Goal: Task Accomplishment & Management: Manage account settings

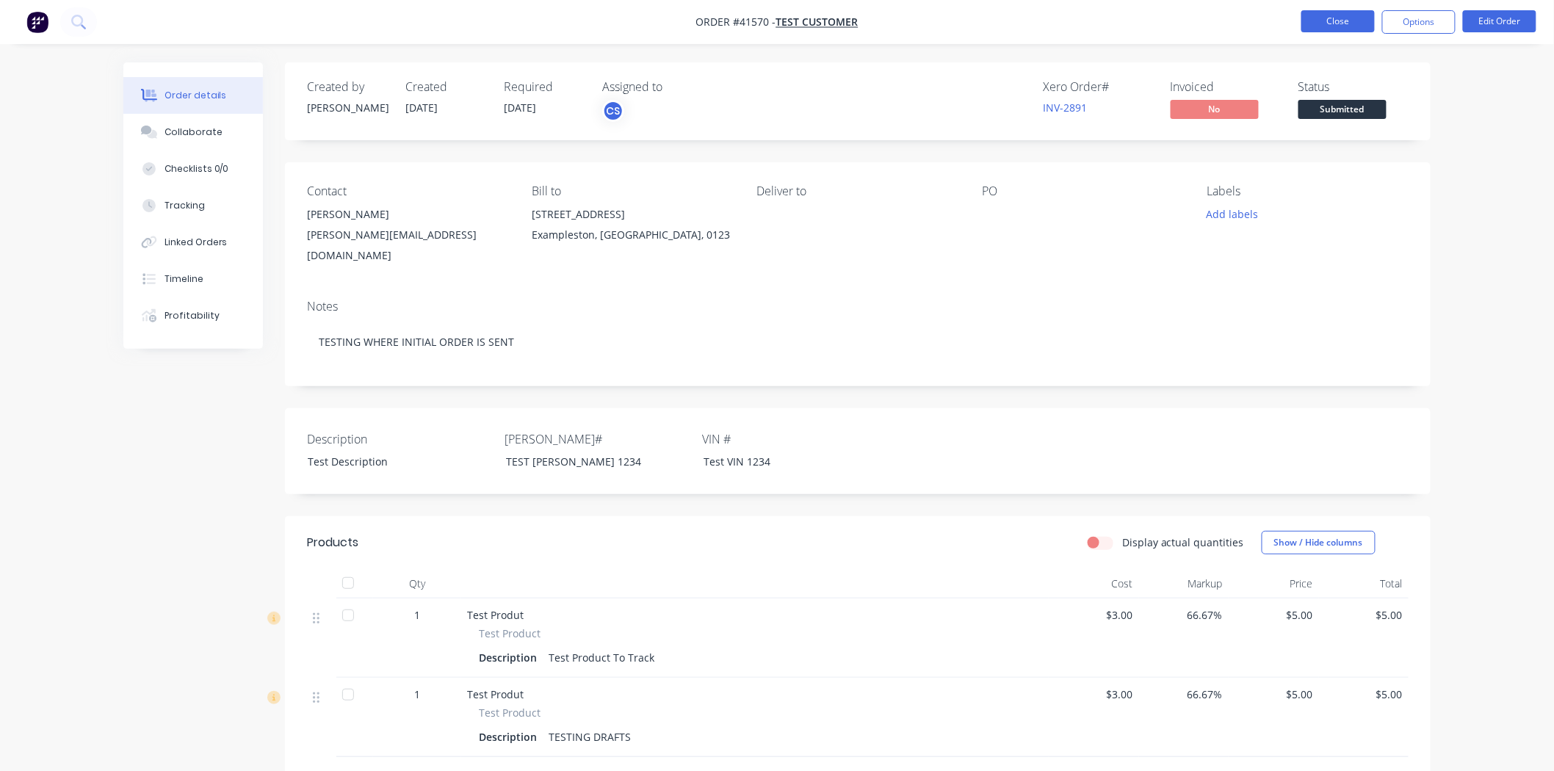
click at [1310, 26] on button "Close" at bounding box center [1337, 21] width 73 height 22
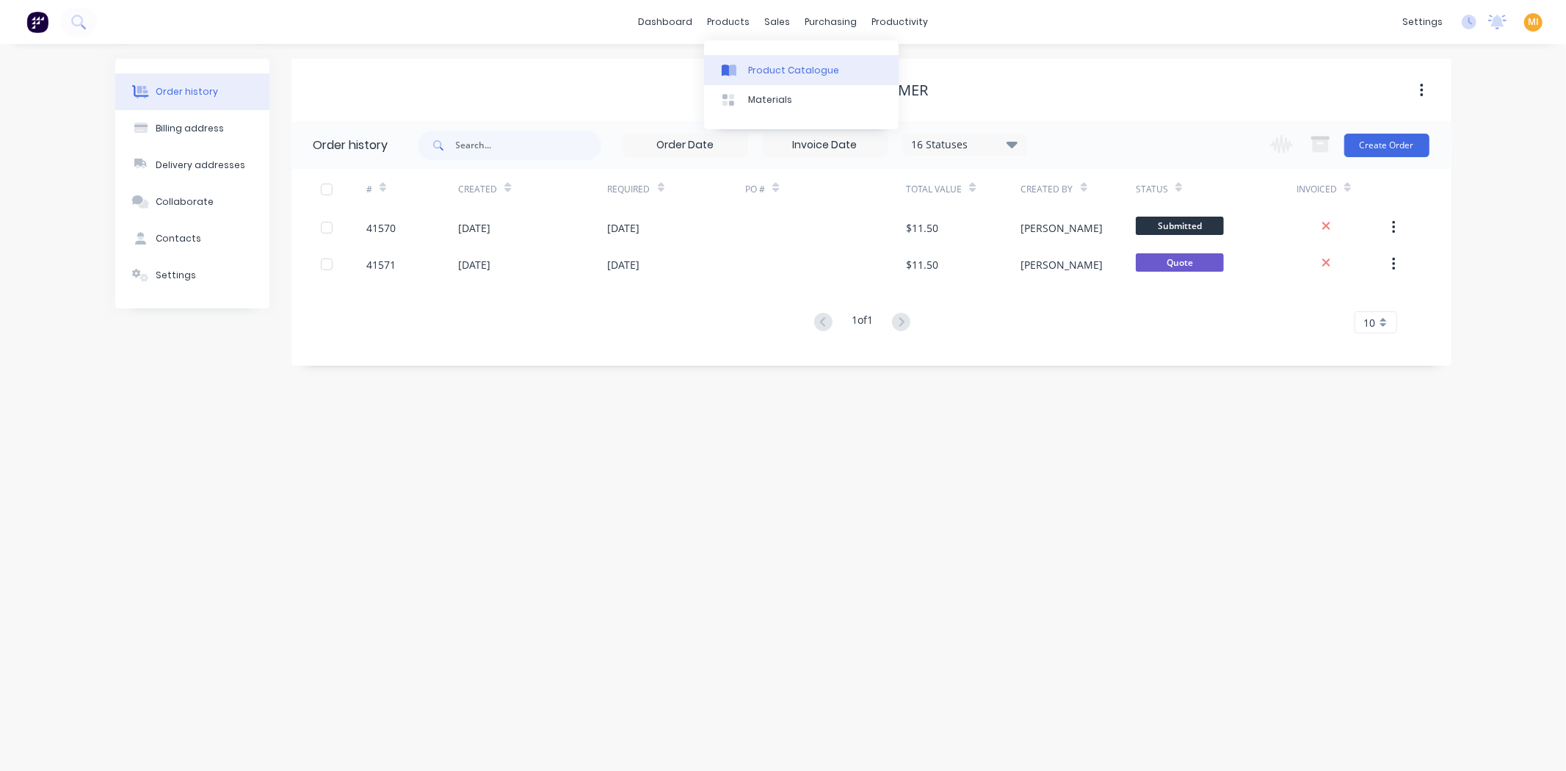
click at [746, 78] on link "Product Catalogue" at bounding box center [801, 69] width 195 height 29
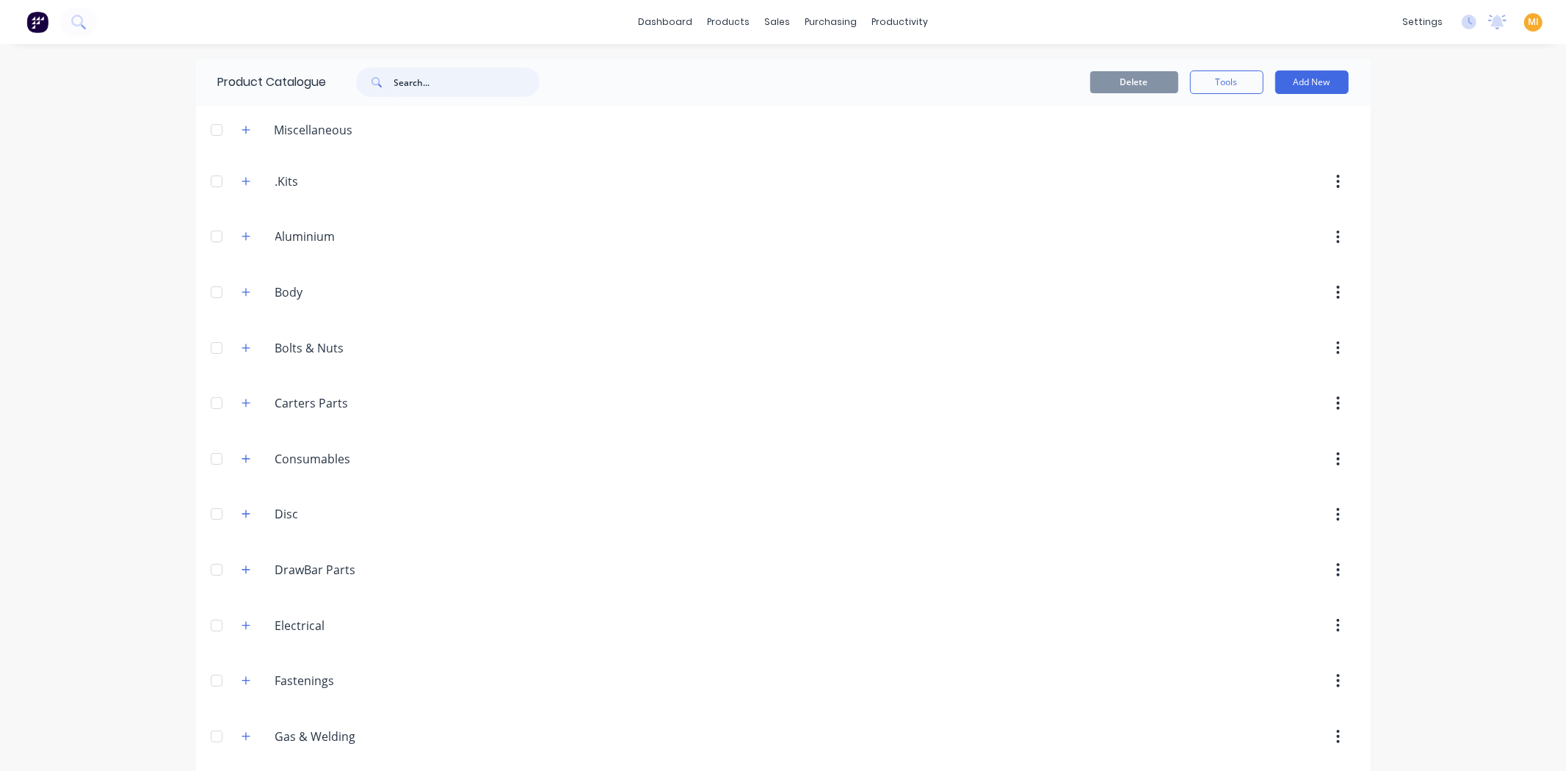
click at [427, 73] on input "text" at bounding box center [466, 82] width 145 height 29
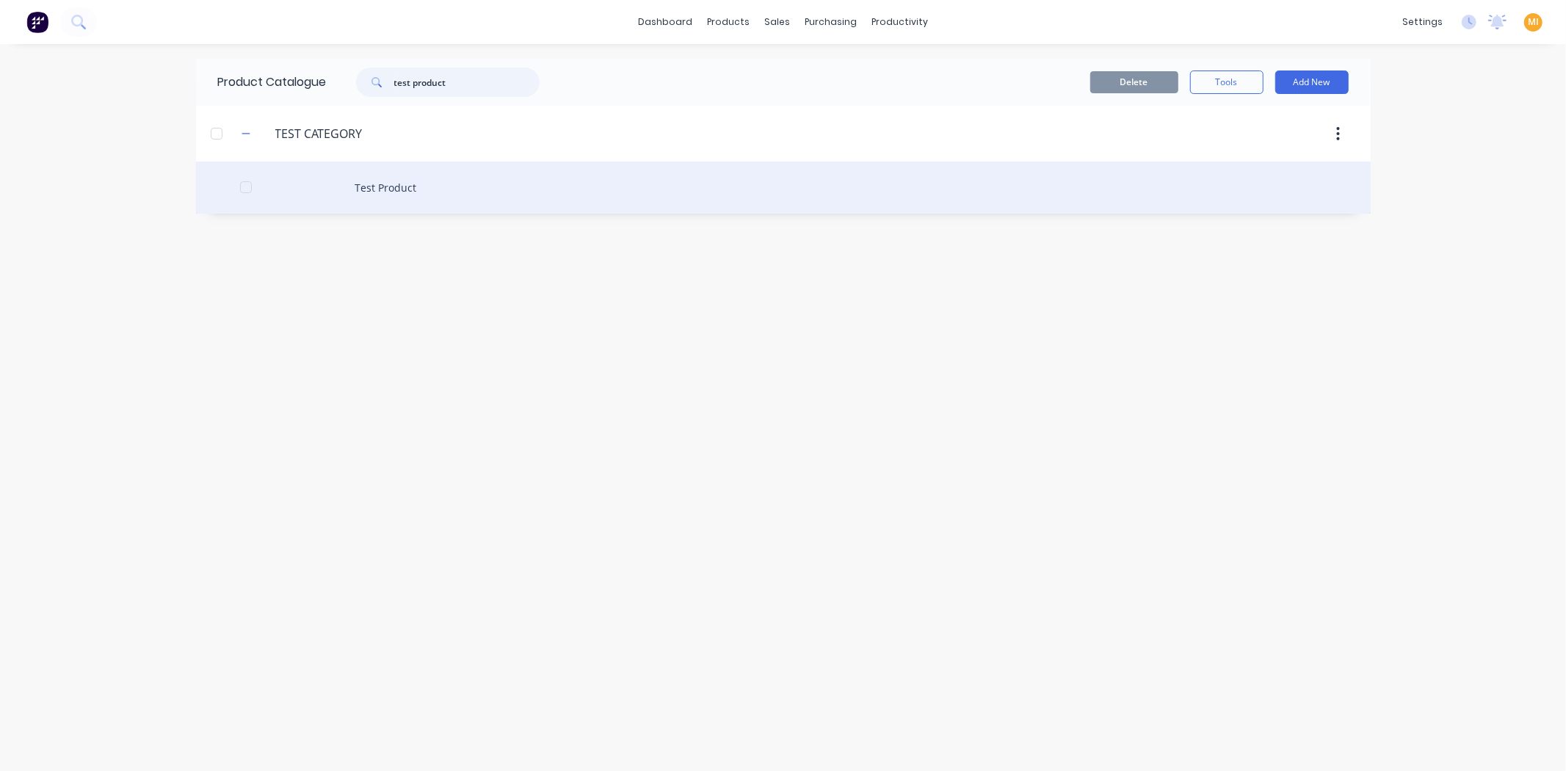
type input "test product"
click at [367, 206] on div "Test Product" at bounding box center [783, 188] width 1175 height 52
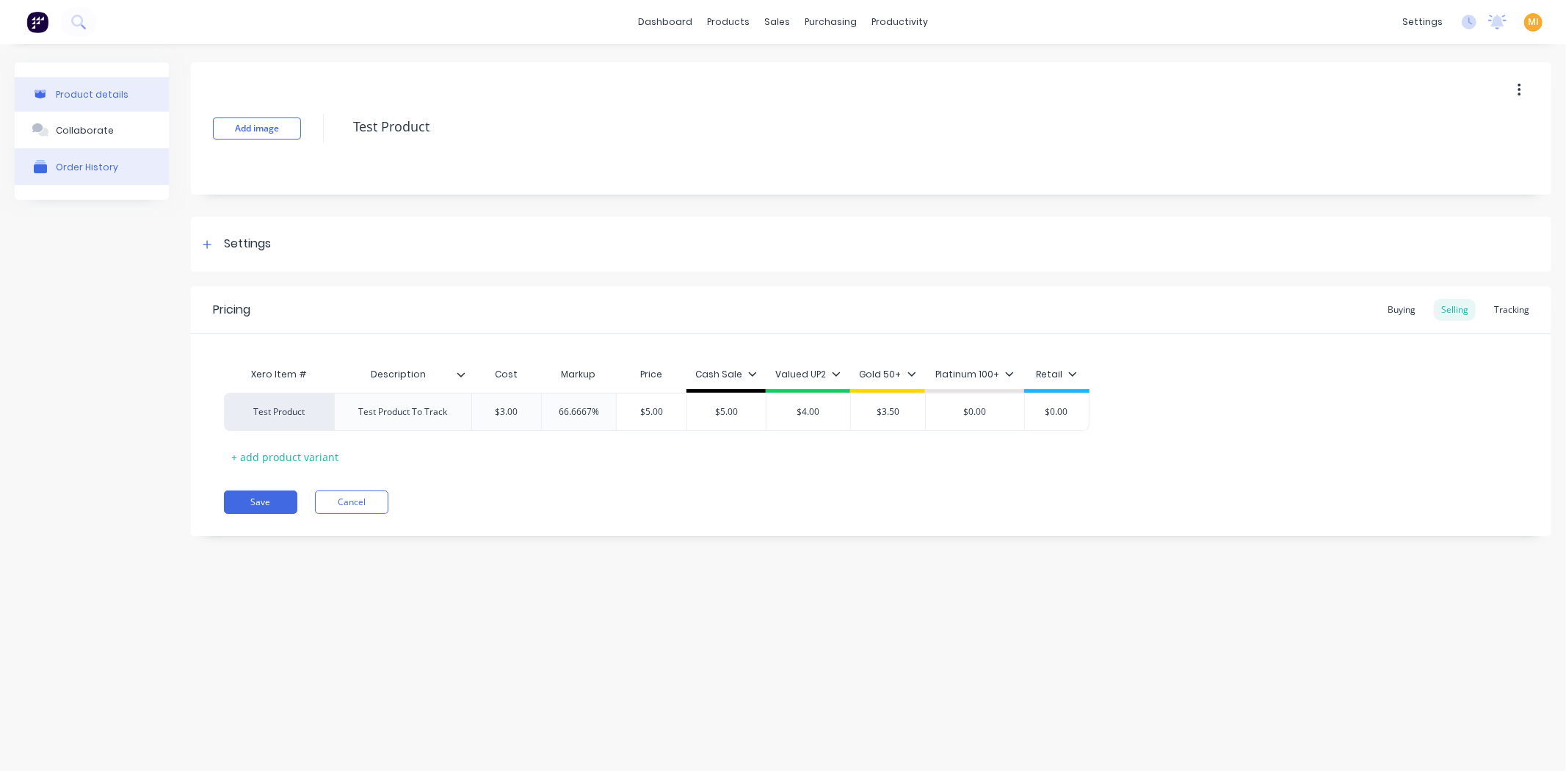
click at [76, 157] on button "Order History" at bounding box center [92, 166] width 154 height 37
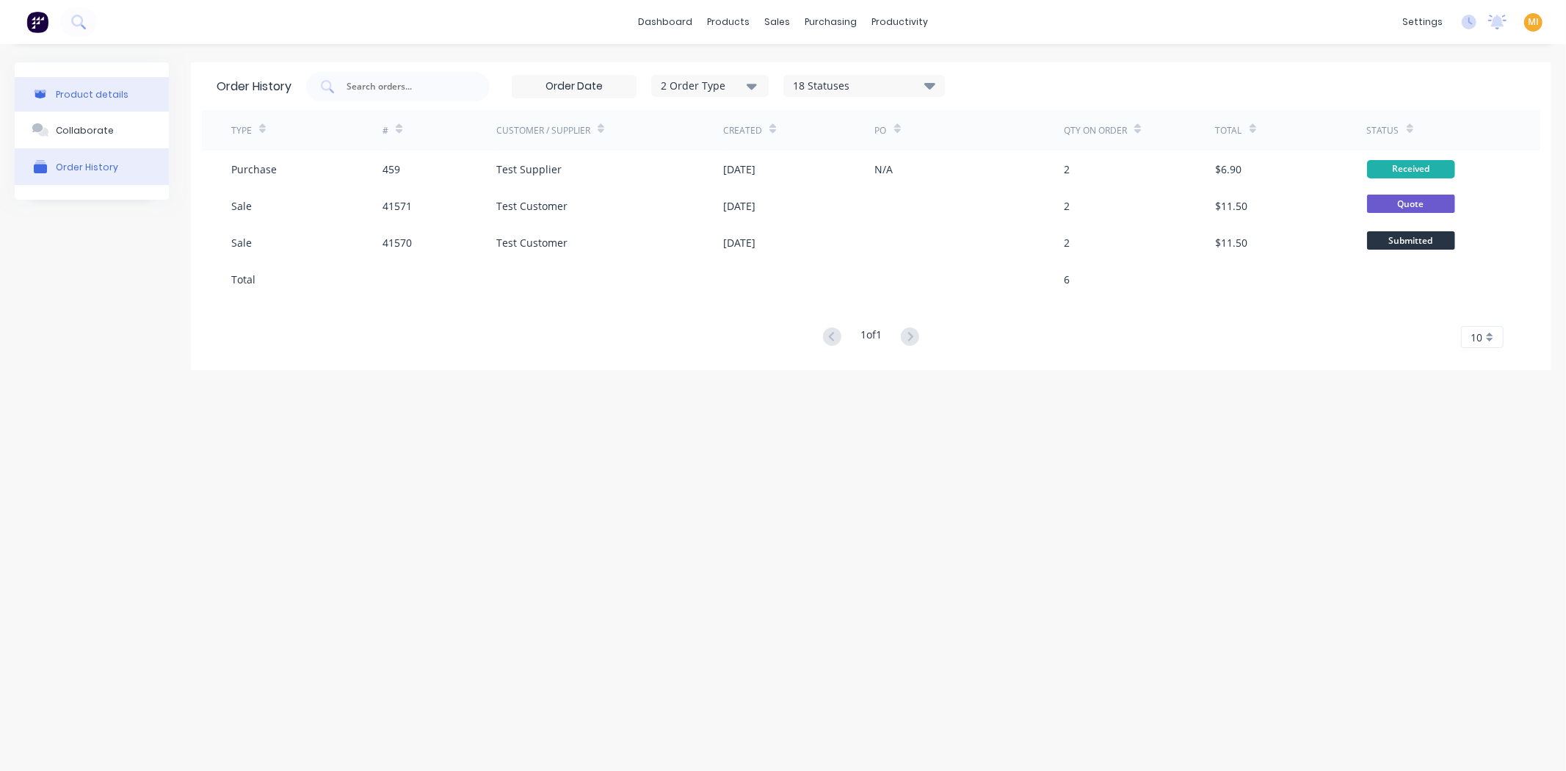
click at [67, 93] on div "Product details" at bounding box center [92, 94] width 73 height 11
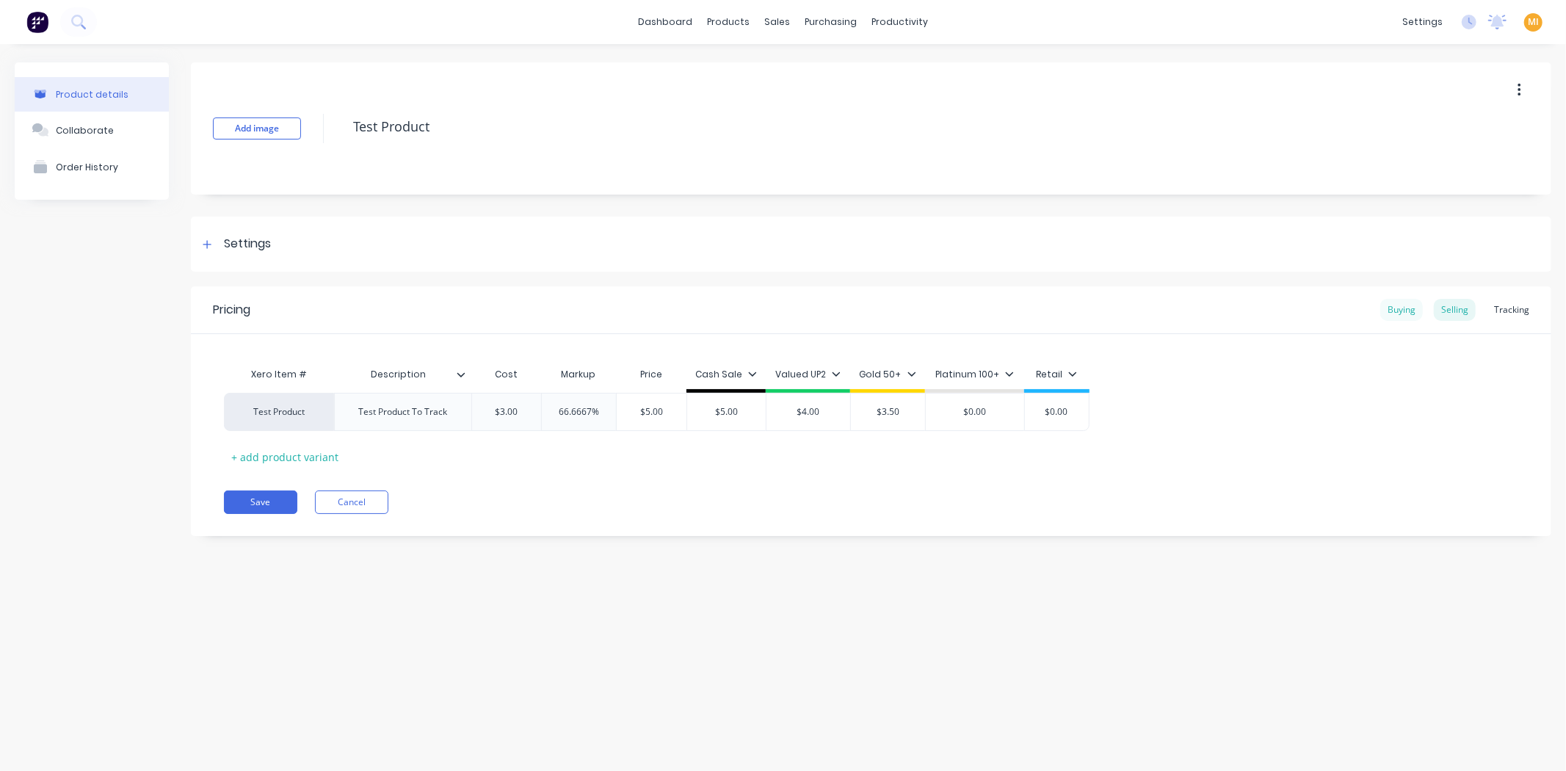
type textarea "x"
click at [1510, 302] on div "Tracking" at bounding box center [1512, 310] width 50 height 22
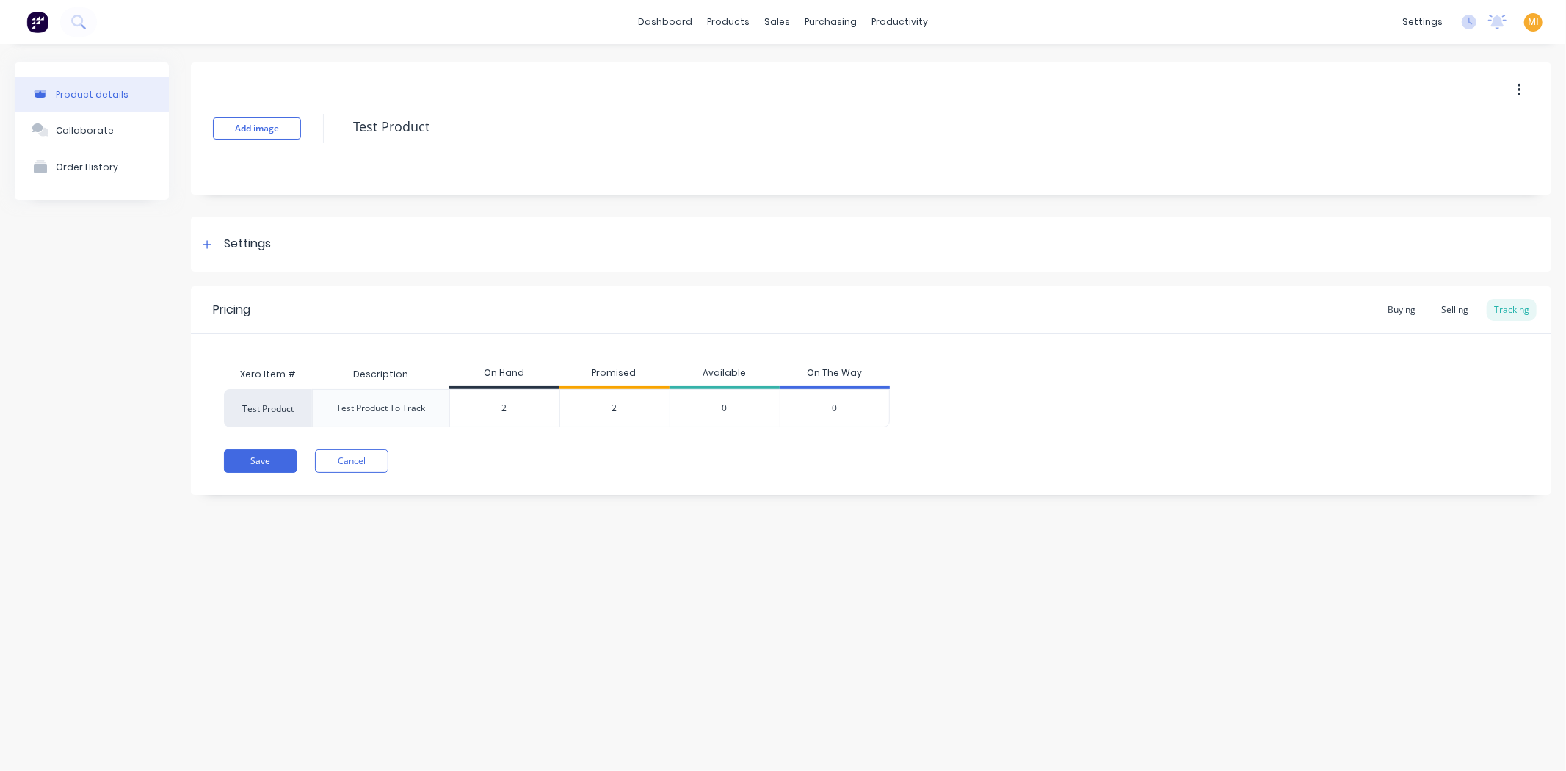
type input "2"
click at [504, 410] on input "2" at bounding box center [504, 408] width 109 height 13
click at [613, 410] on span "2" at bounding box center [614, 408] width 5 height 13
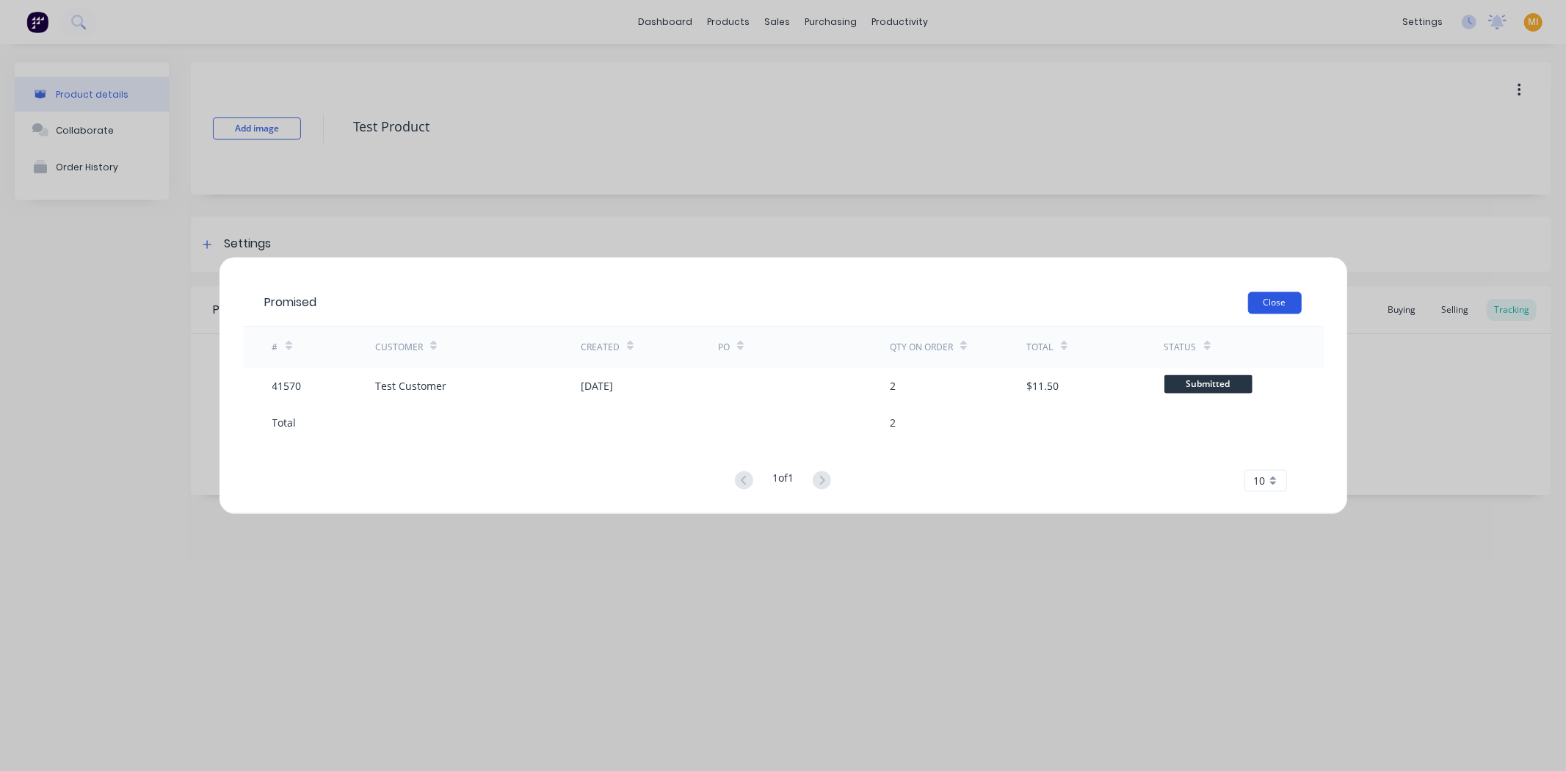
click at [1260, 305] on button "Close" at bounding box center [1275, 303] width 54 height 22
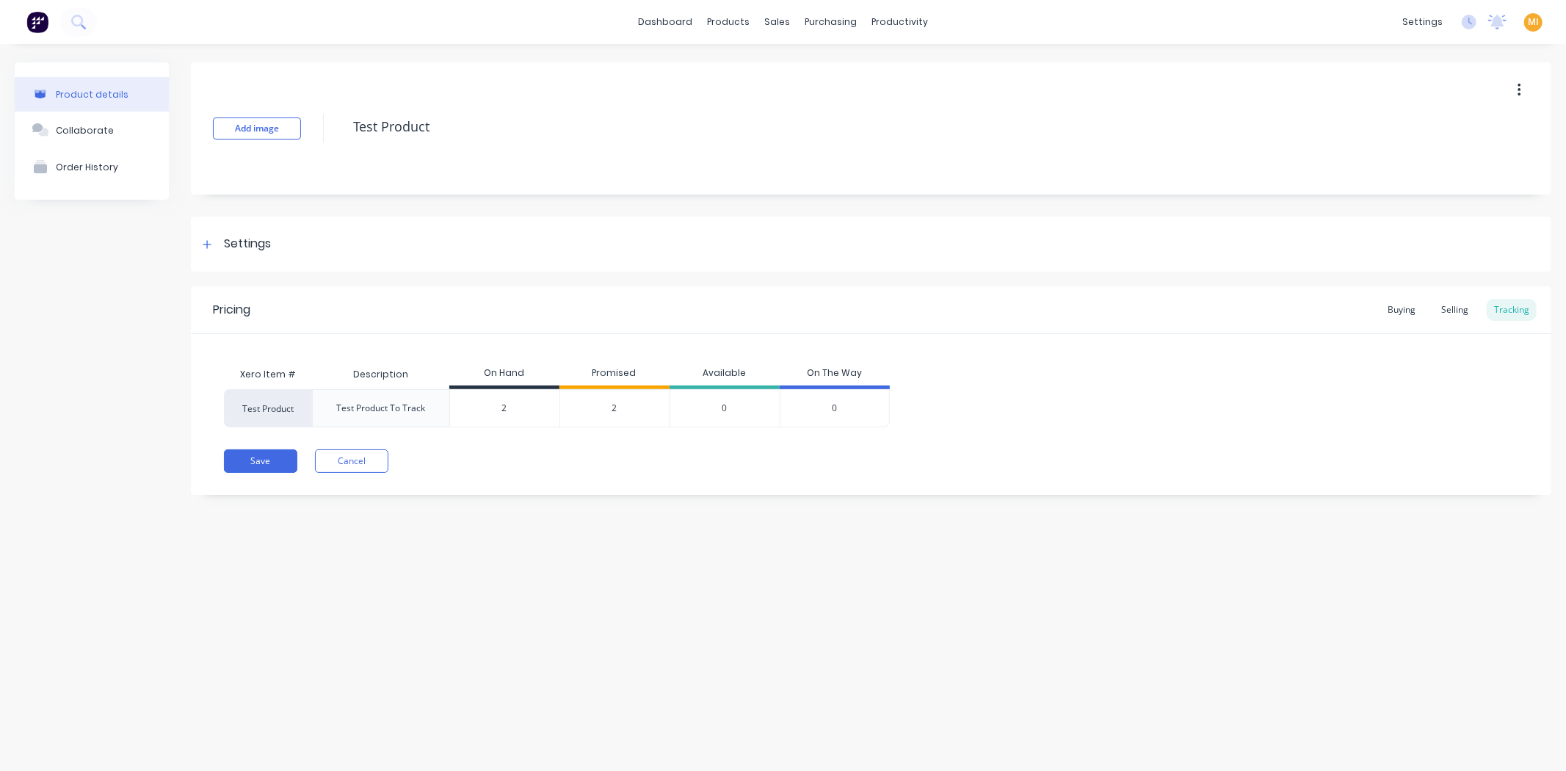
click at [612, 405] on span "2" at bounding box center [614, 408] width 5 height 13
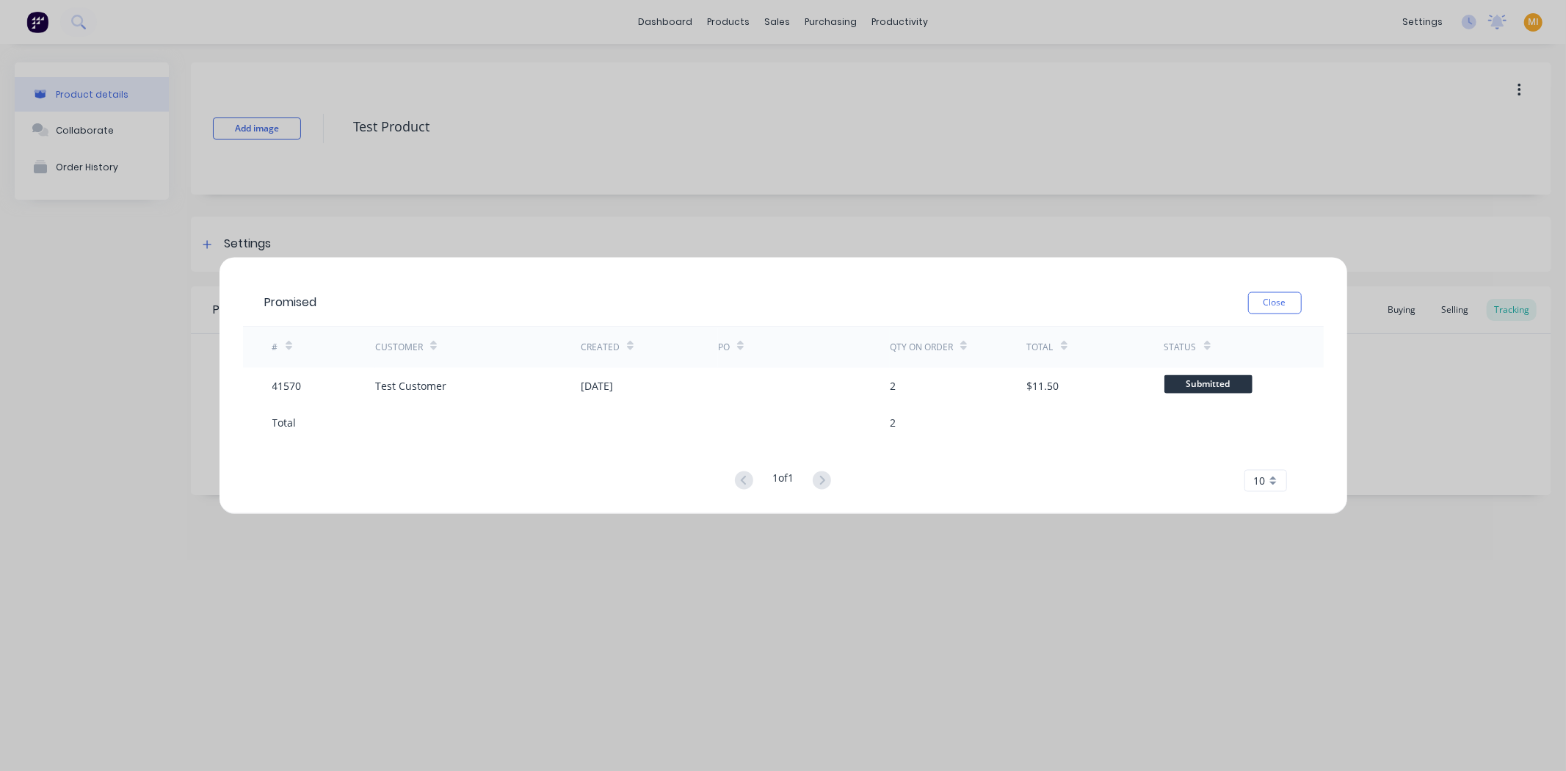
click at [105, 236] on div "Promised Close # Customer Created PO Qty on order Total Status 41570 Test Custo…" at bounding box center [783, 385] width 1566 height 771
click at [1301, 297] on button "Close" at bounding box center [1275, 303] width 54 height 22
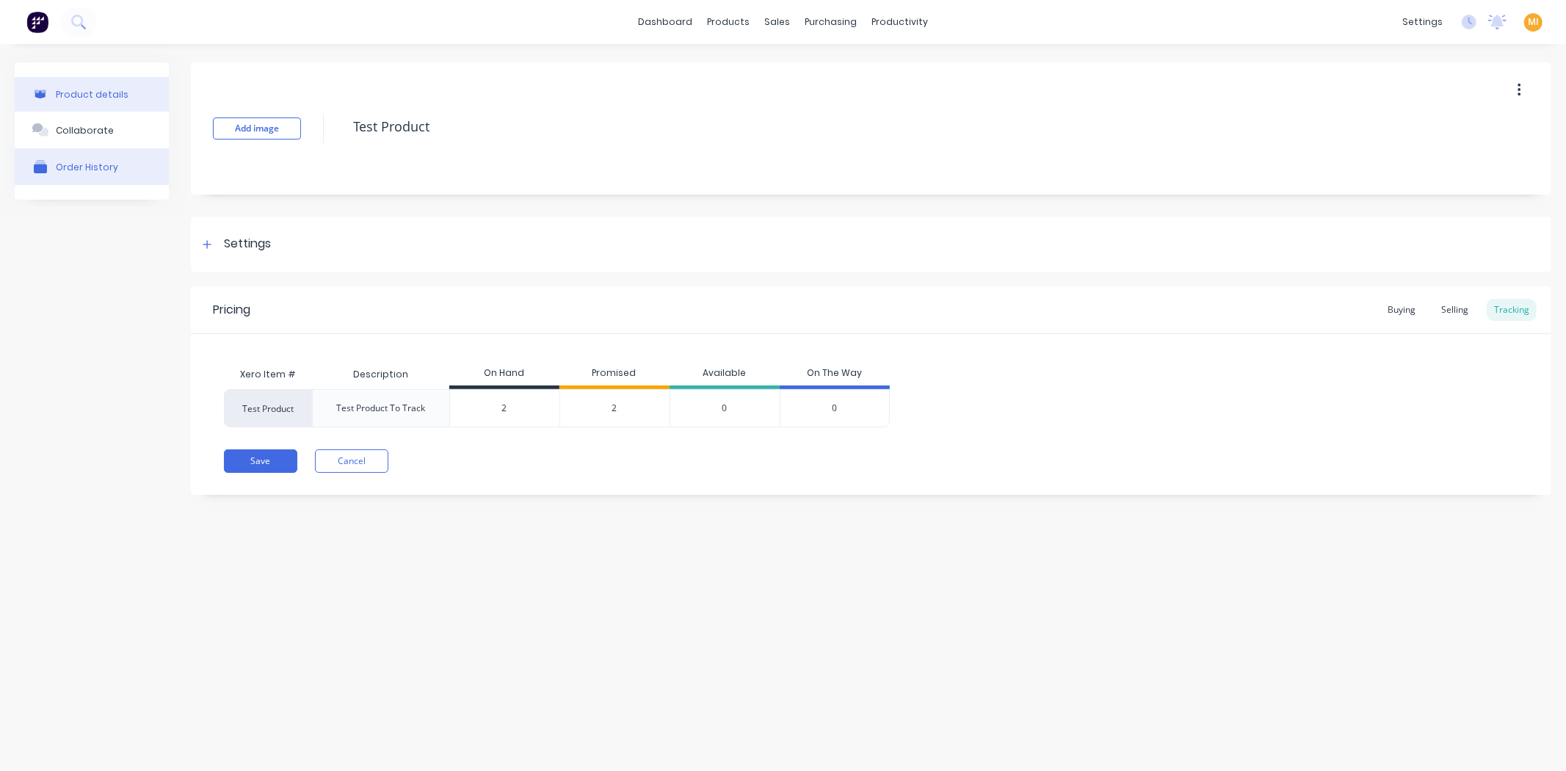
click at [76, 175] on button "Order History" at bounding box center [92, 166] width 154 height 37
type textarea "x"
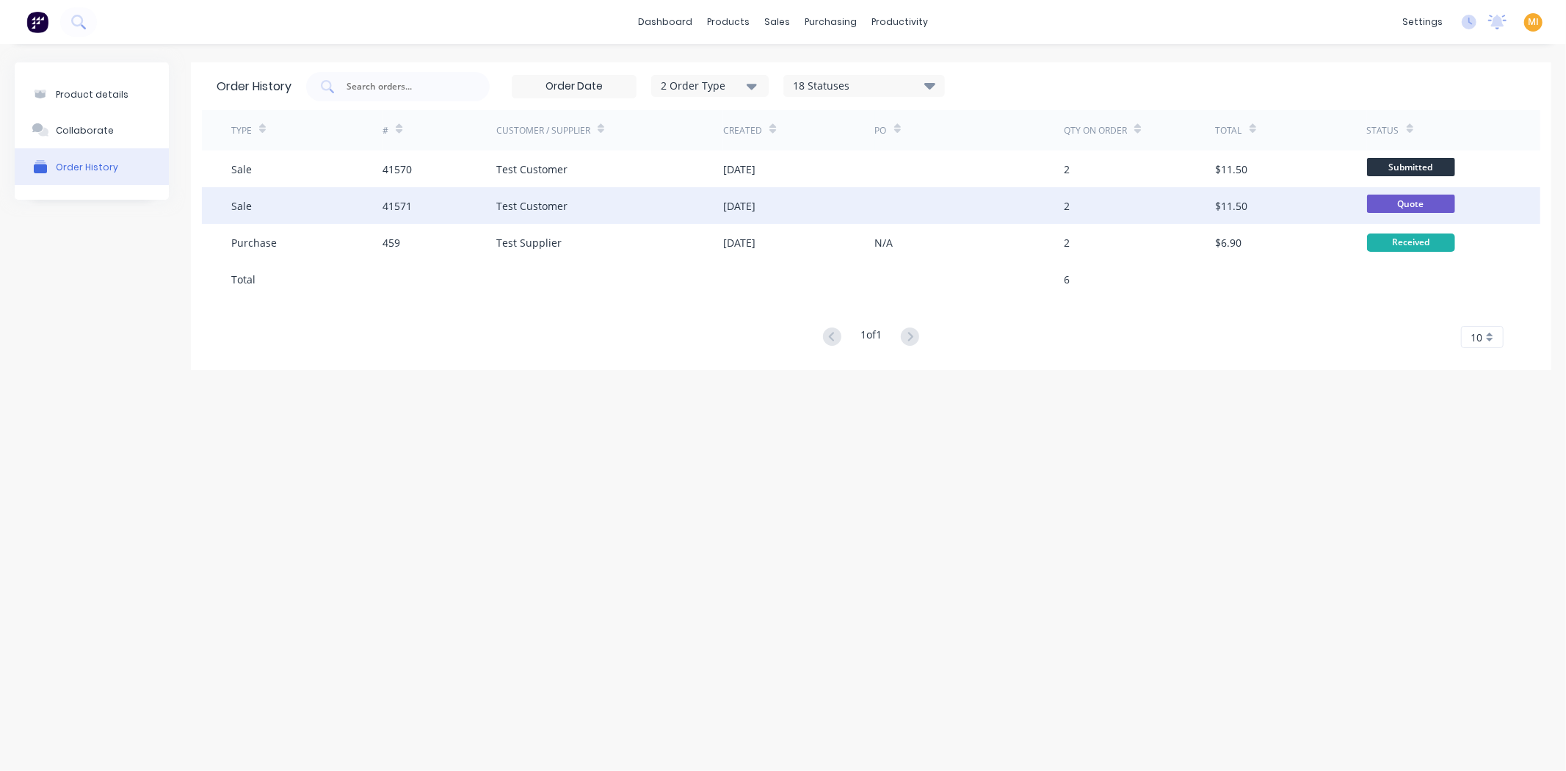
click at [534, 217] on div "Test Customer" at bounding box center [609, 205] width 227 height 37
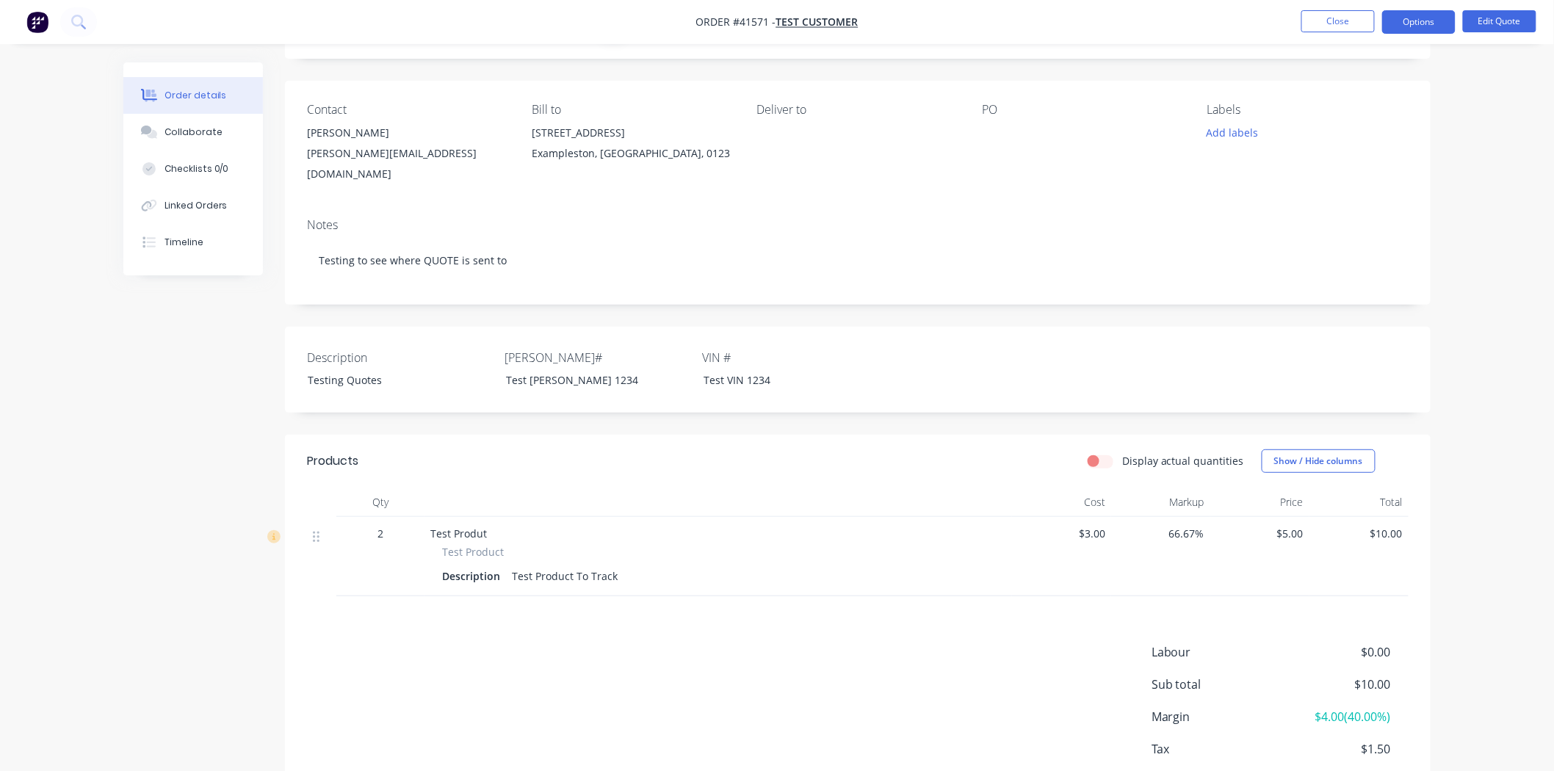
scroll to position [154, 0]
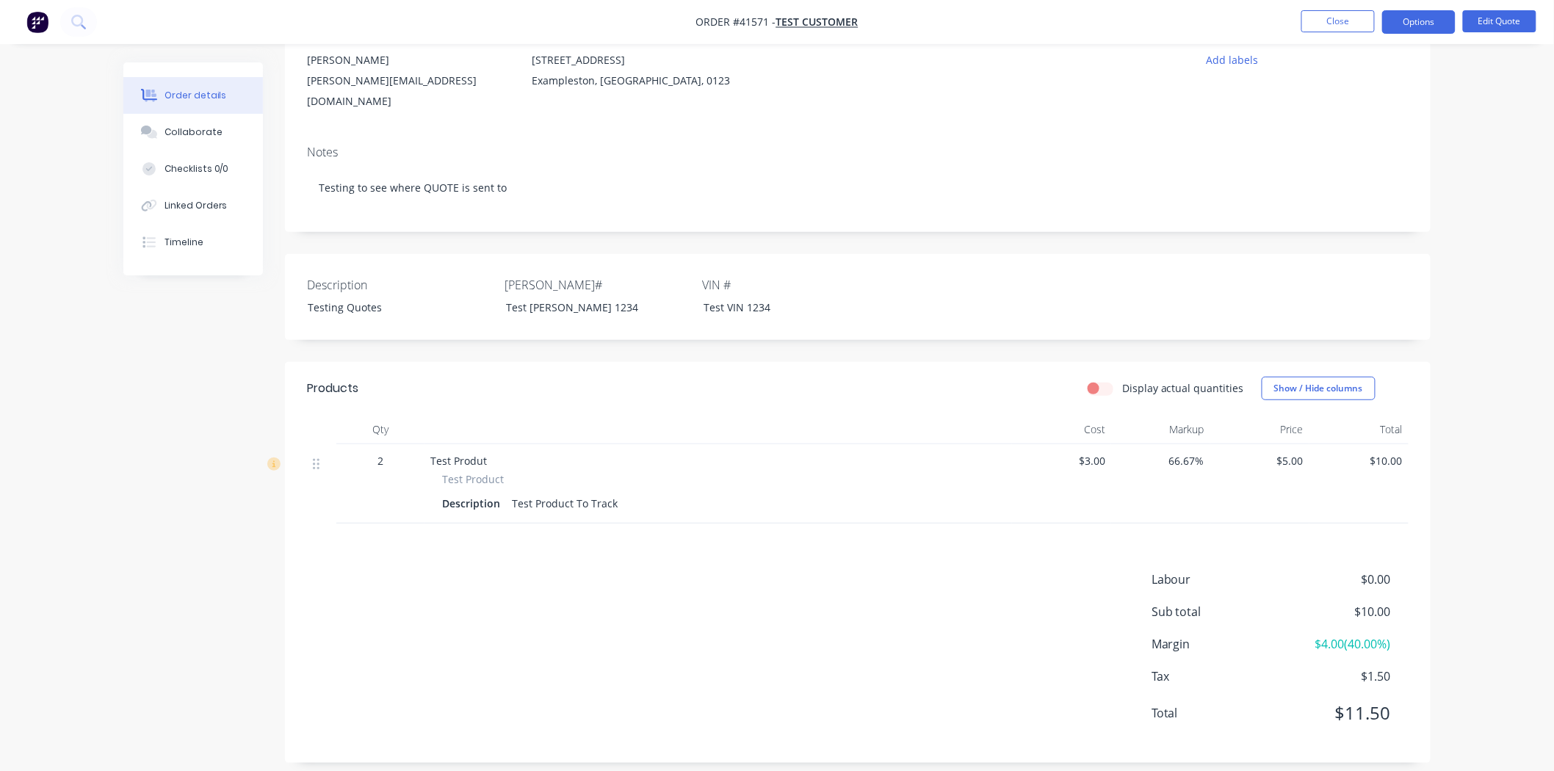
click at [258, 479] on div "Created by Claire Created 23/09/25 Required 23/09/25 Assigned to CS Xero Quote …" at bounding box center [776, 346] width 1307 height 877
click at [41, 26] on img "button" at bounding box center [37, 22] width 22 height 22
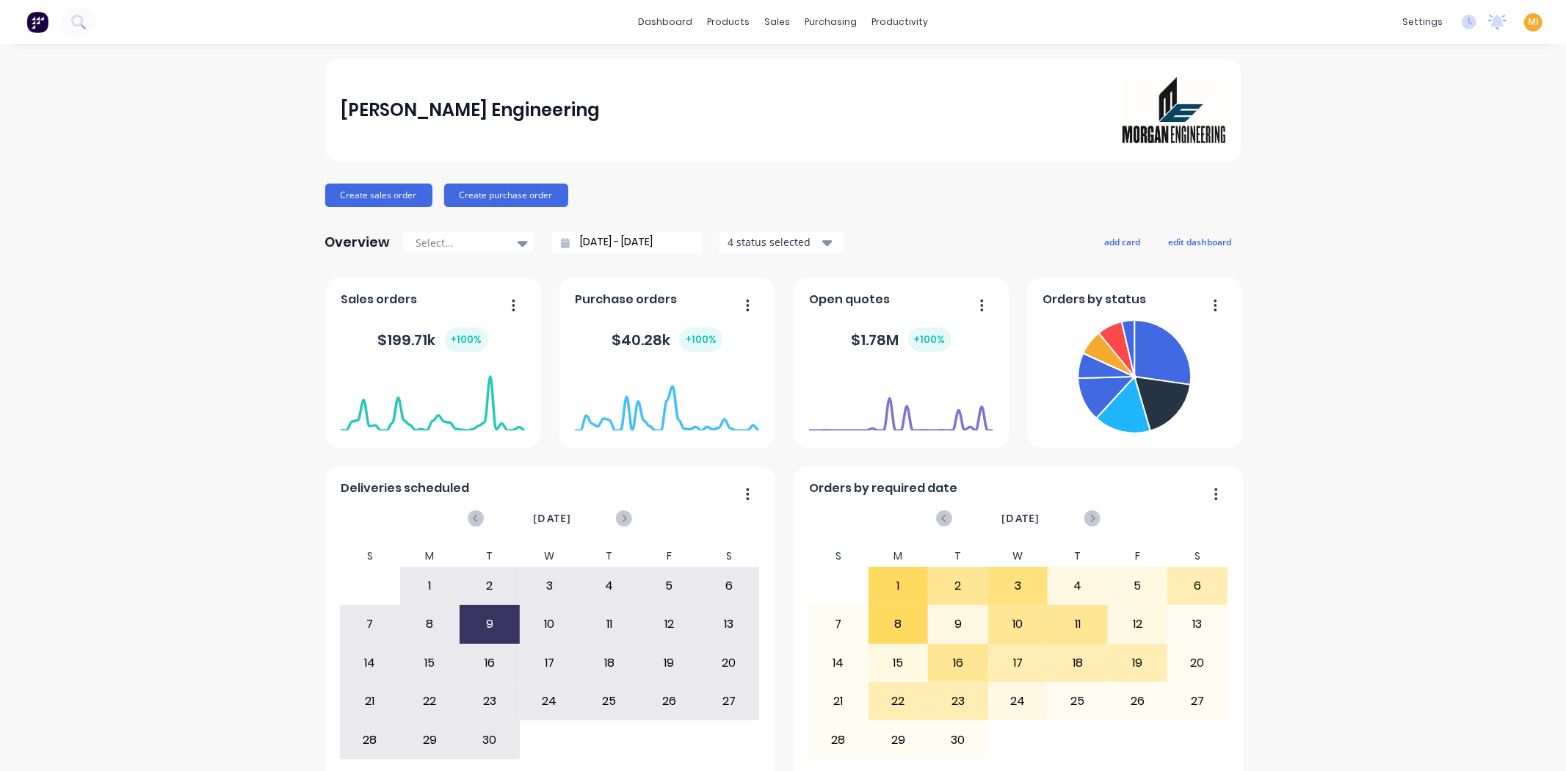
click at [1528, 20] on span "MI" at bounding box center [1533, 21] width 11 height 13
click at [1417, 187] on button "Sign out" at bounding box center [1441, 183] width 195 height 29
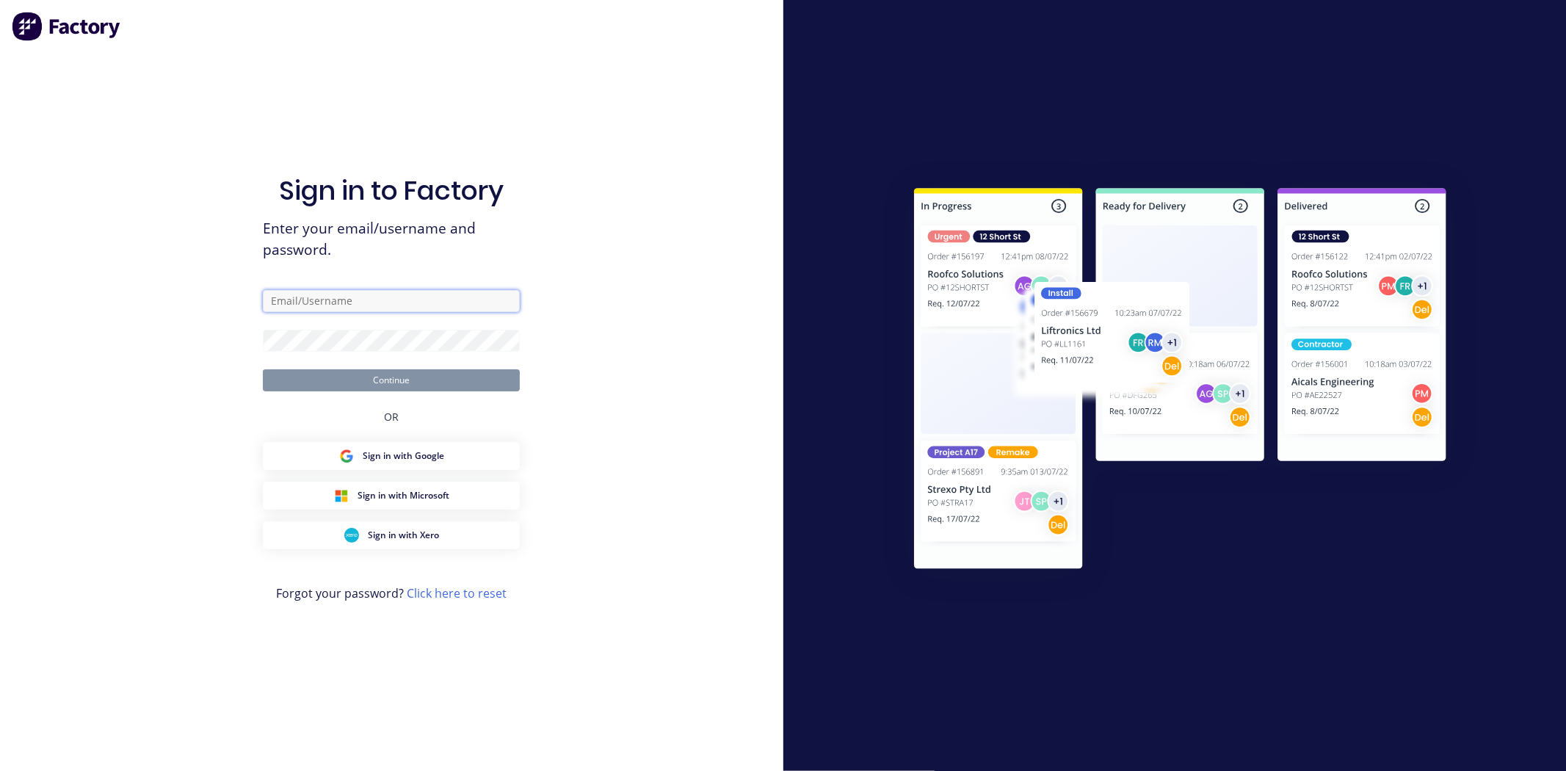
click at [397, 303] on input "text" at bounding box center [391, 301] width 257 height 22
click at [0, 770] on com-1password-button at bounding box center [0, 771] width 0 height 0
type input "[EMAIL_ADDRESS][DOMAIN_NAME]"
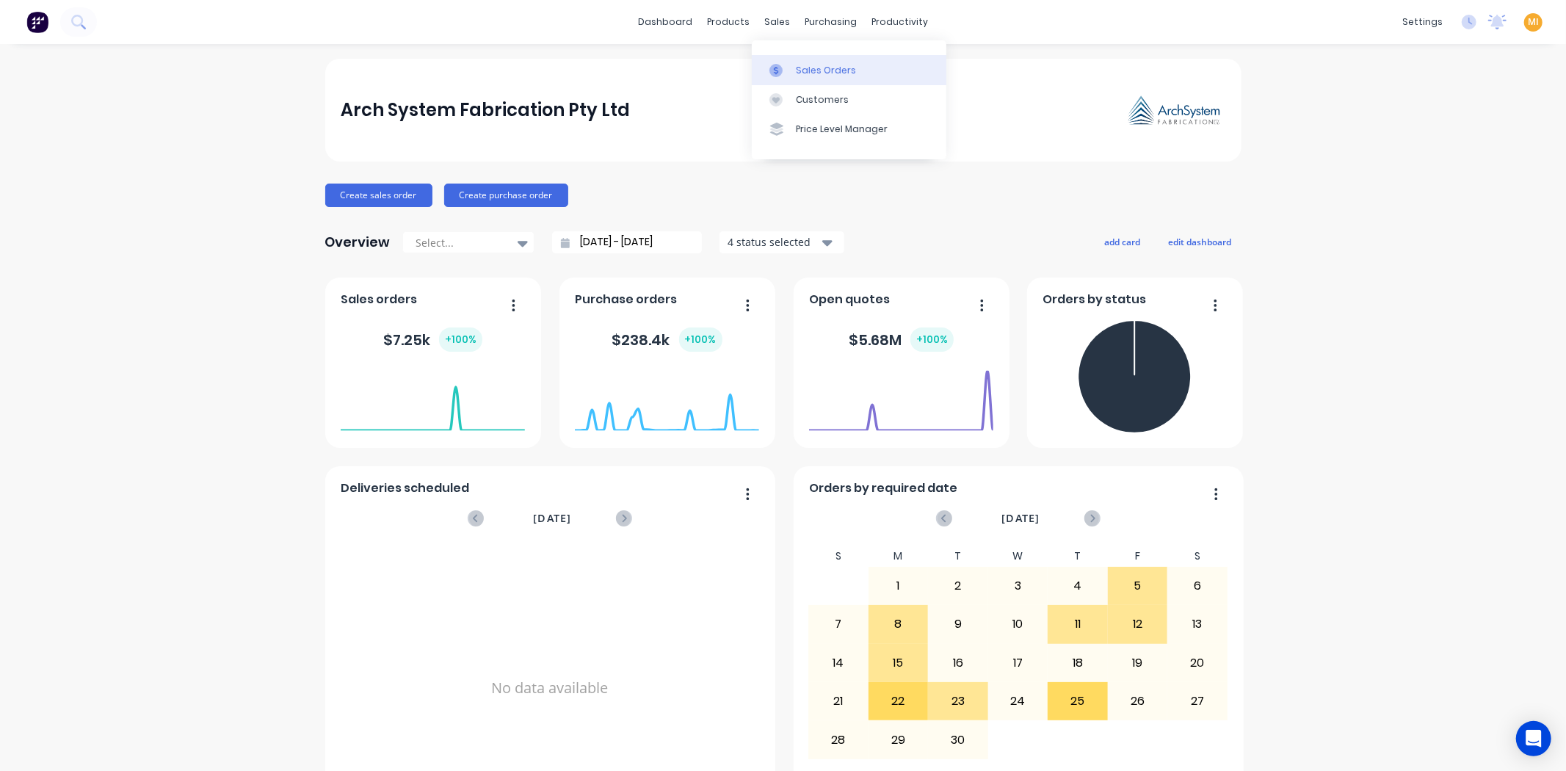
click at [786, 68] on div at bounding box center [781, 70] width 22 height 13
